Goal: Obtain resource: Obtain resource

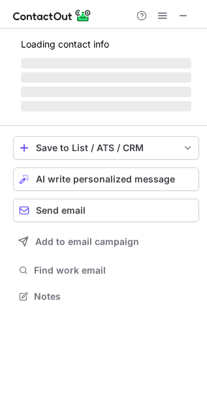
scroll to position [326, 207]
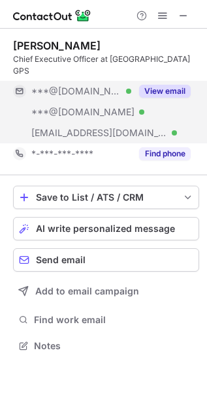
click at [166, 85] on button "View email" at bounding box center [165, 91] width 52 height 13
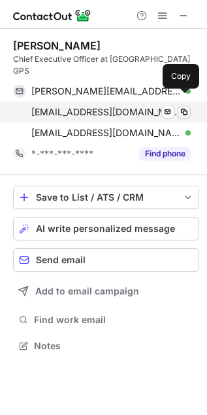
click at [181, 107] on span at bounding box center [184, 112] width 10 height 10
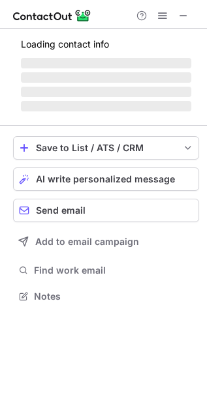
scroll to position [304, 207]
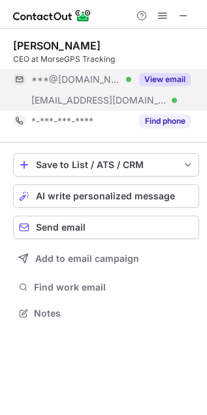
click at [168, 76] on button "View email" at bounding box center [165, 79] width 52 height 13
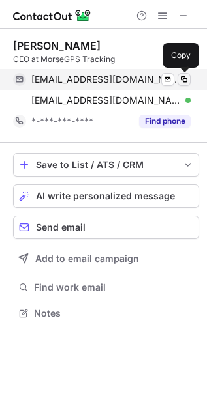
click at [183, 75] on span at bounding box center [184, 79] width 10 height 10
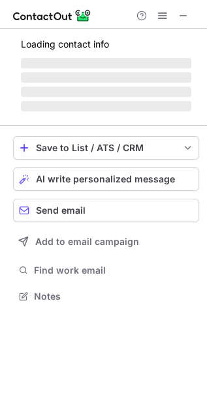
scroll to position [316, 207]
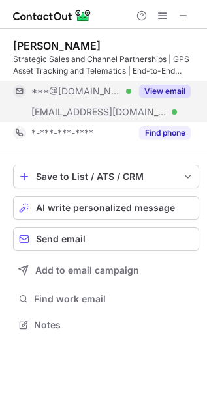
click at [157, 89] on button "View email" at bounding box center [165, 91] width 52 height 13
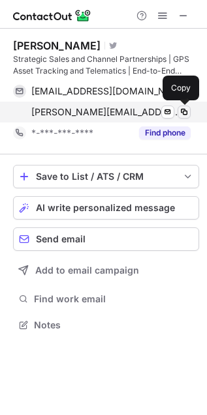
click at [183, 112] on span at bounding box center [184, 112] width 10 height 10
